Goal: Check status

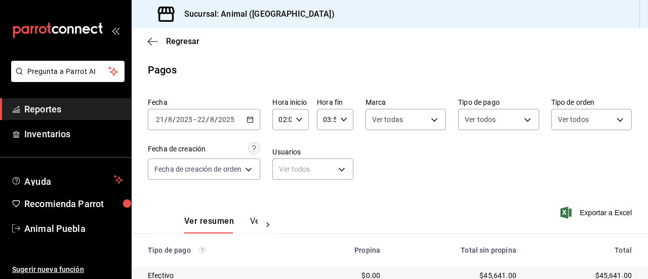
scroll to position [162, 0]
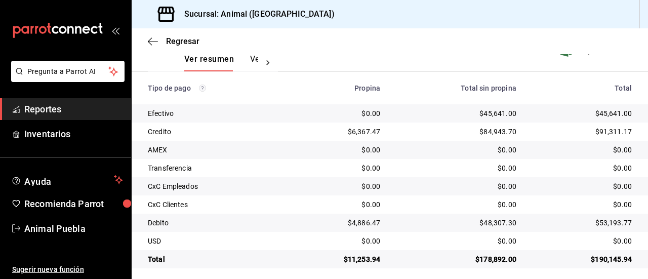
click at [87, 110] on span "Reportes" at bounding box center [73, 109] width 99 height 14
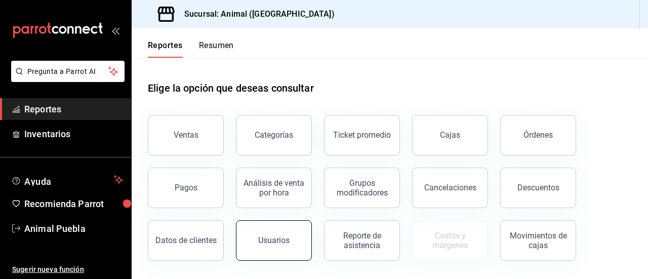
click at [252, 234] on button "Usuarios" at bounding box center [274, 240] width 76 height 40
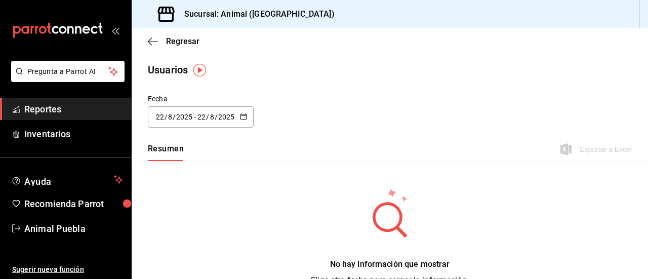
click at [242, 122] on div "[DATE] [DATE] - [DATE] [DATE]" at bounding box center [201, 116] width 106 height 21
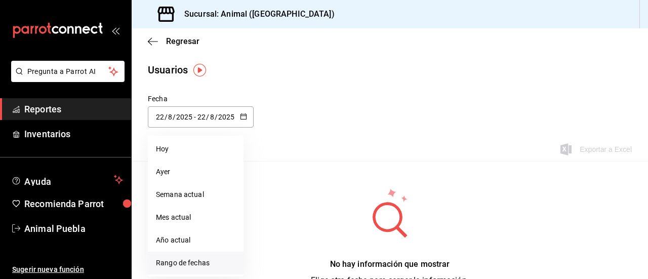
click at [161, 257] on li "Rango de fechas" at bounding box center [196, 263] width 96 height 23
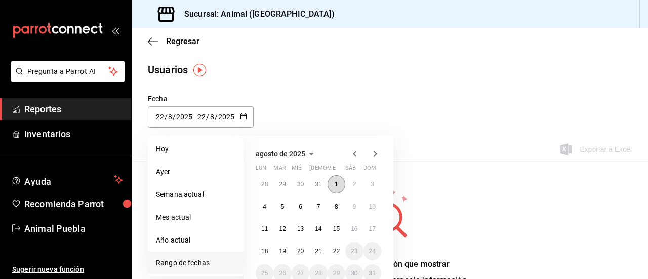
click at [338, 184] on abbr "1" at bounding box center [337, 184] width 4 height 7
click at [336, 251] on abbr "22" at bounding box center [336, 251] width 7 height 7
type input "[DATE]"
type input "1"
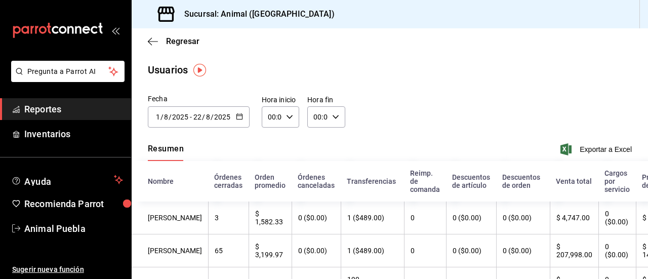
click at [473, 267] on th "0 ($0.00)" at bounding box center [471, 250] width 50 height 33
click at [239, 118] on icon "button" at bounding box center [239, 116] width 7 height 7
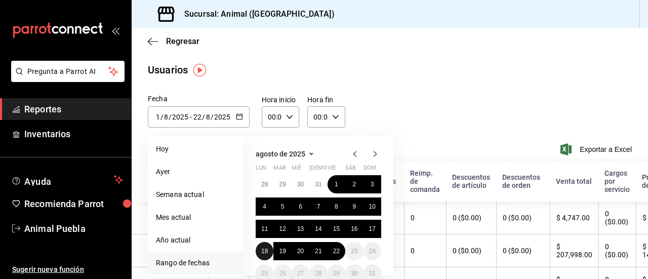
click at [259, 254] on button "18" at bounding box center [265, 251] width 18 height 18
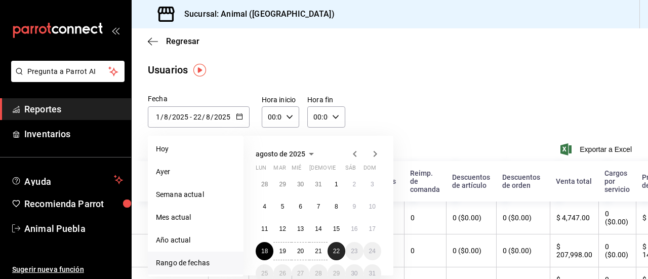
click at [336, 251] on abbr "22" at bounding box center [336, 251] width 7 height 7
type input "[DATE]"
type input "18"
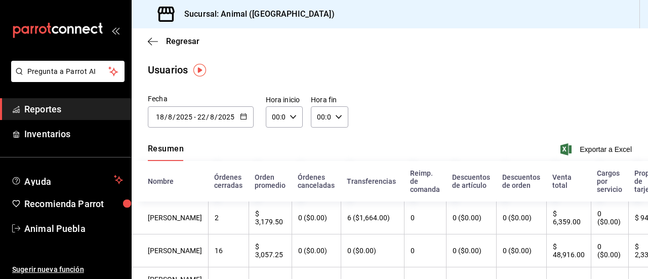
click at [584, 137] on div "Fecha [DATE] [DATE] - [DATE] [DATE] agosto de 2025 lun mar [PERSON_NAME] vie sá…" at bounding box center [390, 117] width 516 height 46
click at [522, 139] on div "Fecha [DATE] [DATE] - [DATE] [DATE] agosto de 2025 lun mar [PERSON_NAME] vie sá…" at bounding box center [390, 117] width 516 height 46
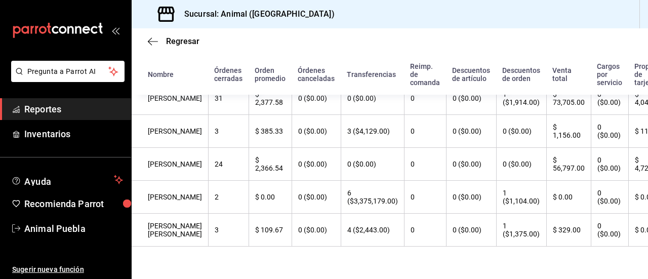
scroll to position [382, 0]
